Goal: Task Accomplishment & Management: Use online tool/utility

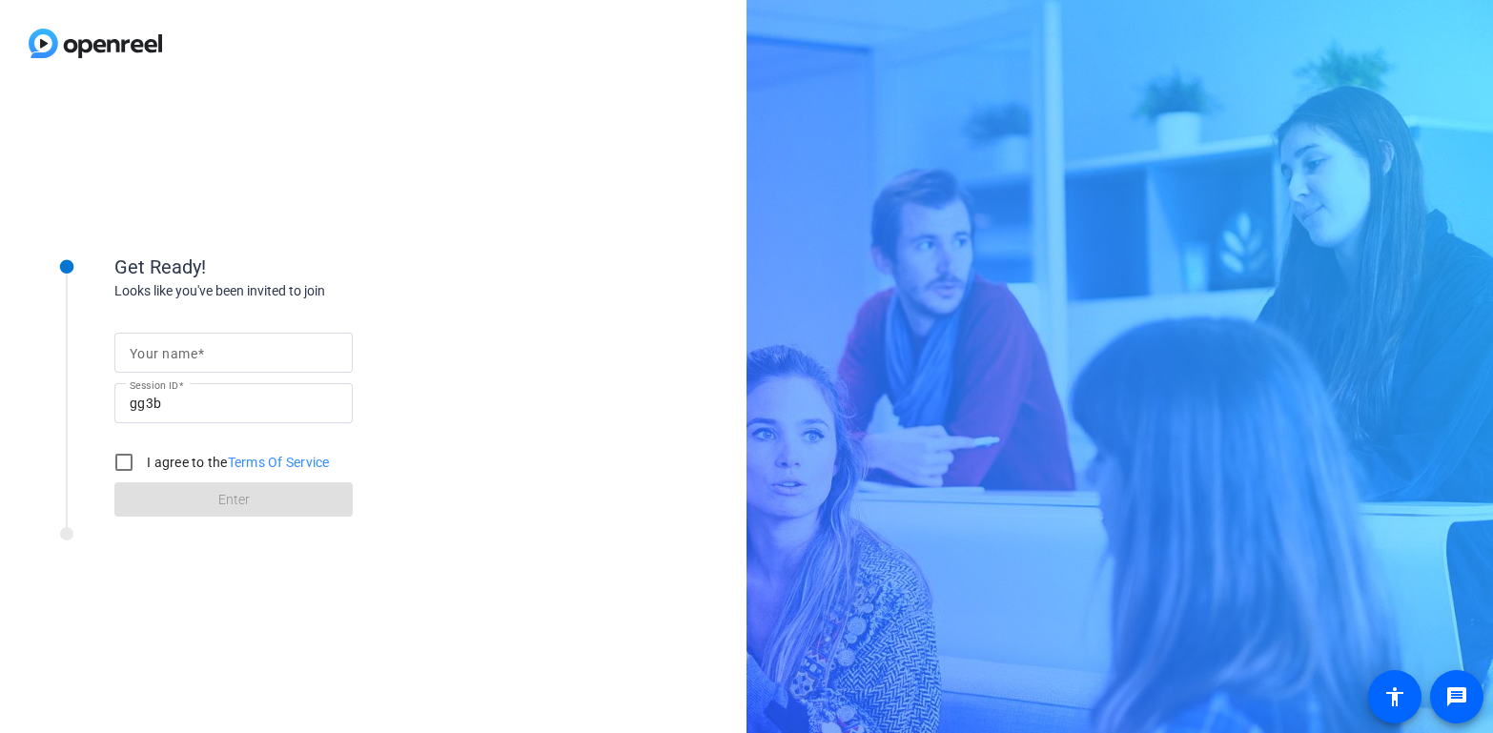
click at [249, 346] on input "Your name" at bounding box center [234, 352] width 208 height 23
type input "[PERSON_NAME]"
click at [125, 459] on input "I agree to the Terms Of Service" at bounding box center [124, 462] width 38 height 38
checkbox input "true"
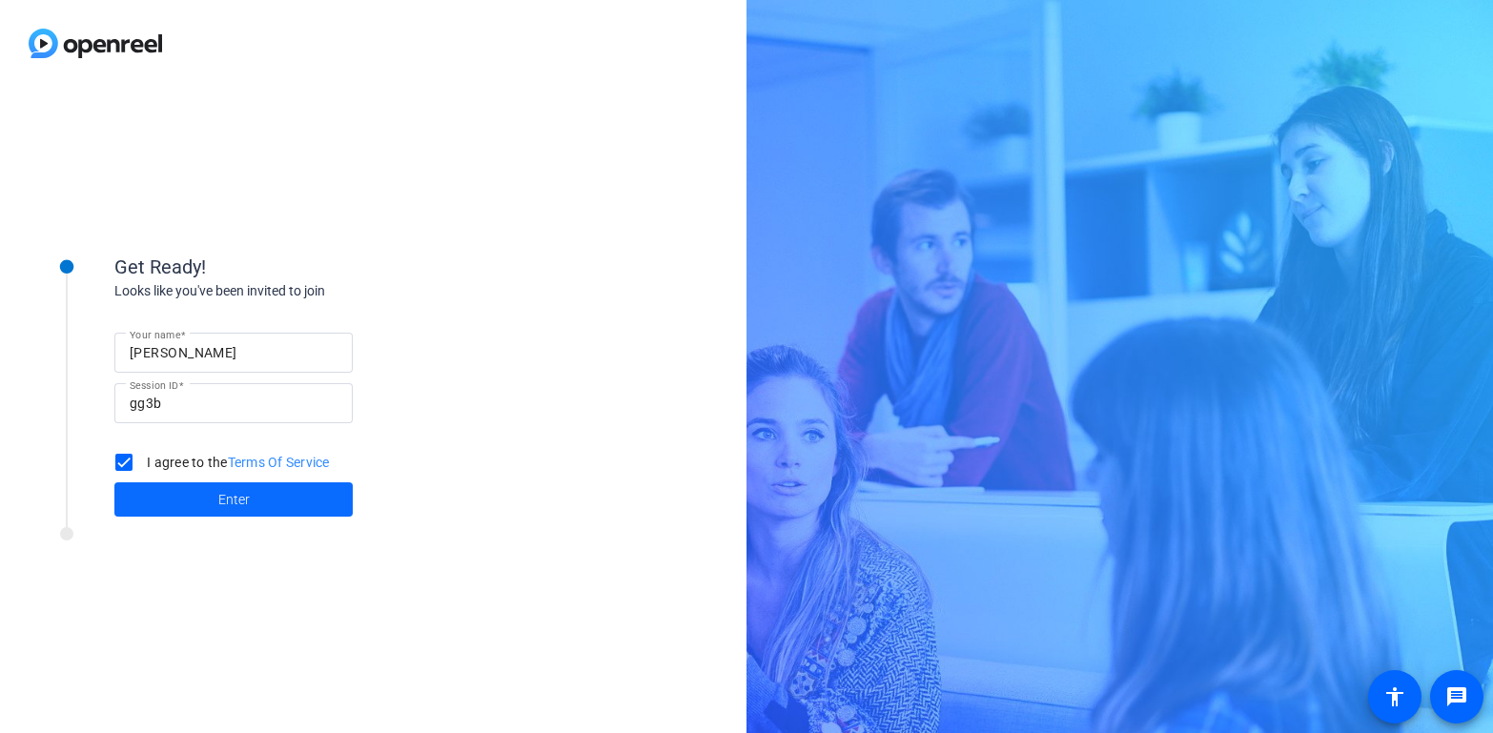
click at [187, 500] on span at bounding box center [233, 500] width 238 height 46
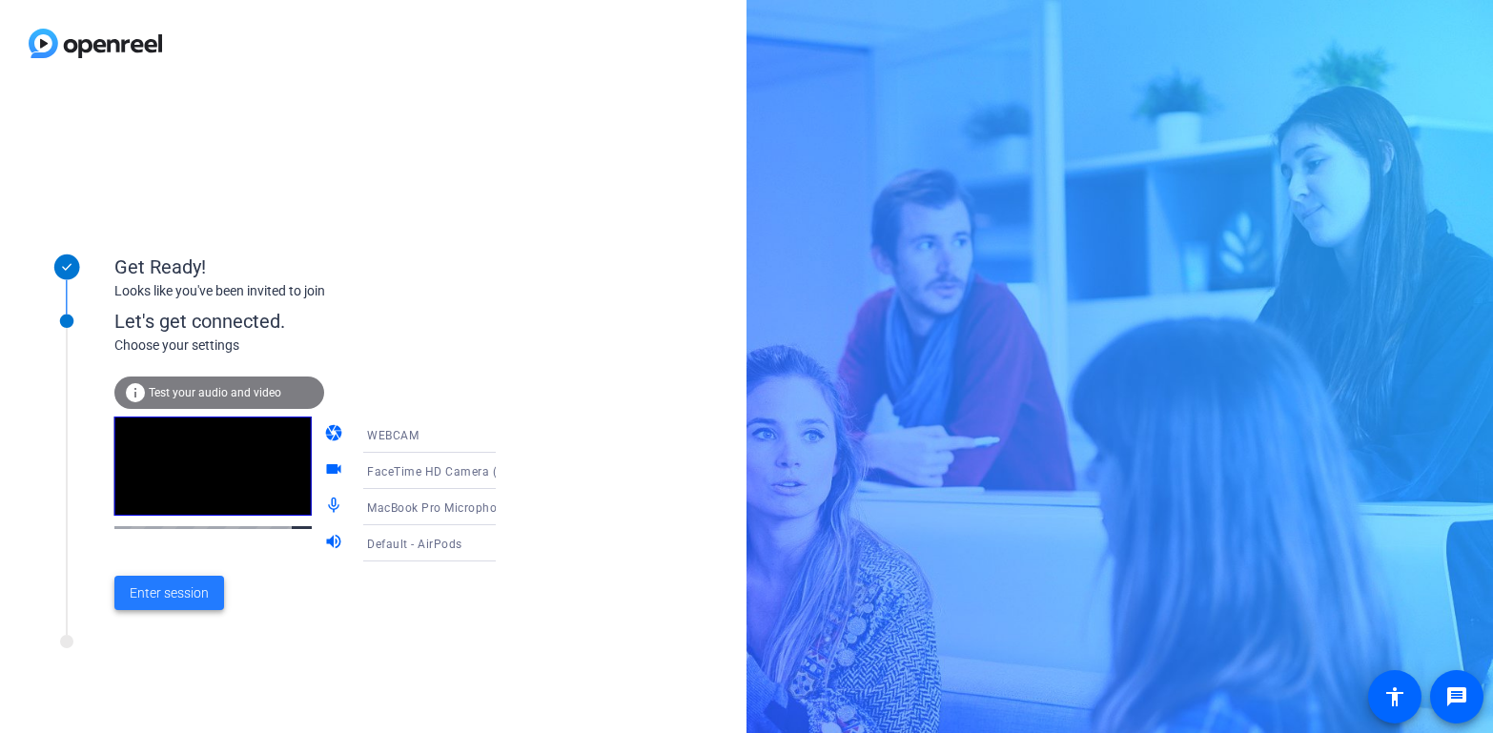
click at [153, 593] on span "Enter session" at bounding box center [169, 593] width 79 height 20
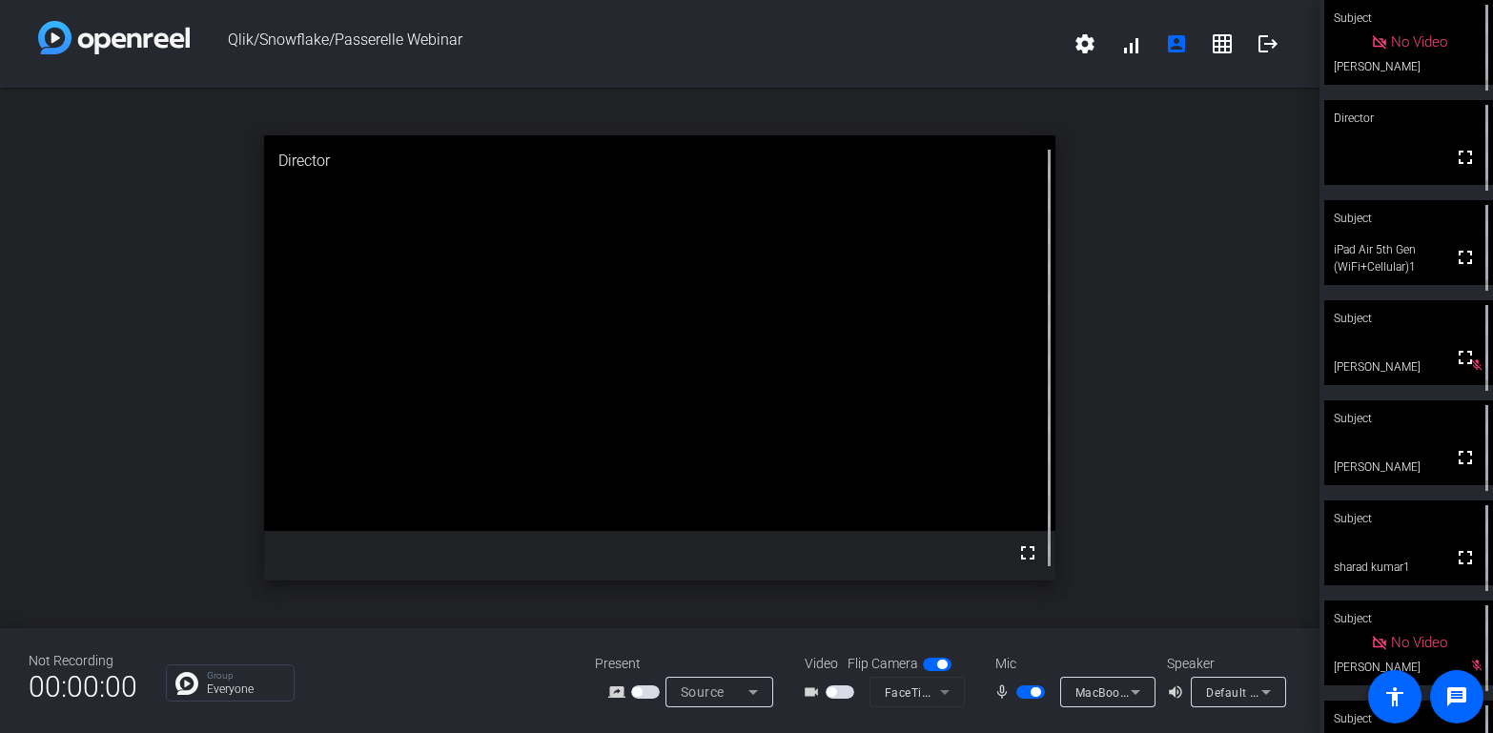
click at [1035, 689] on span "button" at bounding box center [1036, 692] width 10 height 10
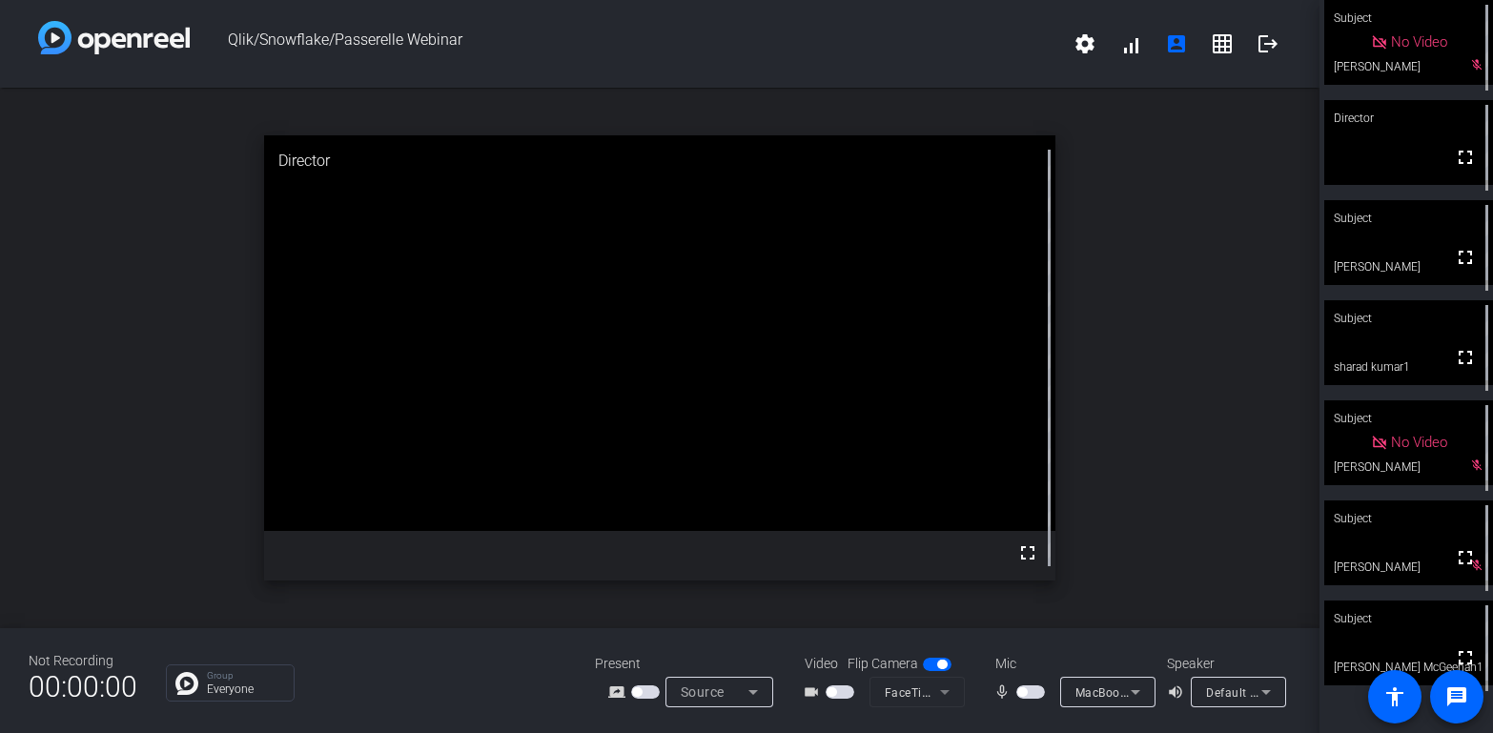
click at [992, 705] on div "mic_none MacBook Pro Microphone (Built-in)" at bounding box center [1071, 692] width 191 height 31
